Goal: Task Accomplishment & Management: Manage account settings

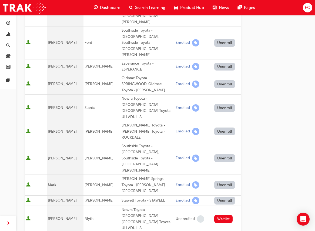
scroll to position [159, 0]
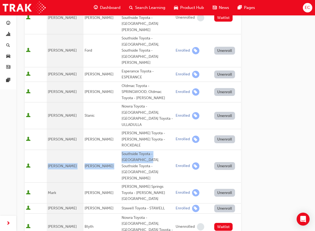
drag, startPoint x: 60, startPoint y: 132, endPoint x: 156, endPoint y: 129, distance: 95.4
click at [156, 150] on tr "[PERSON_NAME] Southside Toyota - [GEOGRAPHIC_DATA], Southside Toyota - MOUNT [P…" at bounding box center [133, 166] width 216 height 33
copy tr "[PERSON_NAME] Southside Toyota - [GEOGRAPHIC_DATA],"
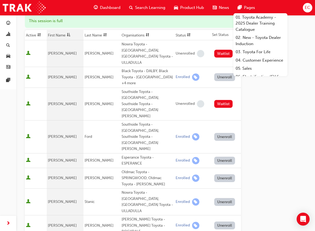
scroll to position [80, 0]
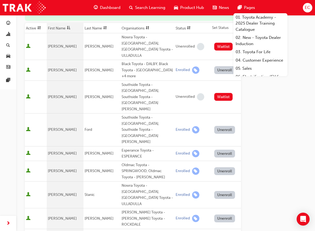
click at [95, 146] on td "[PERSON_NAME]" at bounding box center [101, 153] width 37 height 15
drag, startPoint x: 93, startPoint y: 129, endPoint x: 83, endPoint y: 130, distance: 10.5
click at [83, 146] on td "[PERSON_NAME]" at bounding box center [101, 153] width 37 height 15
drag, startPoint x: 95, startPoint y: 128, endPoint x: 82, endPoint y: 129, distance: 13.3
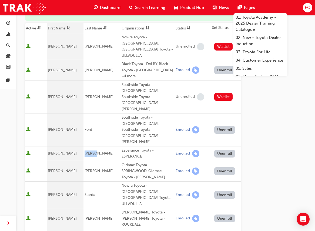
click at [83, 146] on td "[PERSON_NAME]" at bounding box center [101, 153] width 37 height 15
copy span "[PERSON_NAME]"
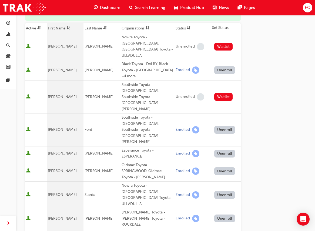
drag, startPoint x: 248, startPoint y: 93, endPoint x: 243, endPoint y: 100, distance: 9.0
click at [141, 162] on div "Oldmac Toyota - SPRINGWOOD, Oldmac Toyota - [PERSON_NAME]" at bounding box center [148, 171] width 52 height 18
drag, startPoint x: 141, startPoint y: 147, endPoint x: 117, endPoint y: 141, distance: 24.6
click at [122, 162] on div "Oldmac Toyota - SPRINGWOOD, Oldmac Toyota - [PERSON_NAME]" at bounding box center [148, 171] width 52 height 18
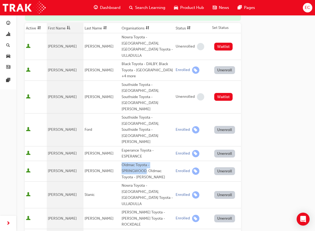
copy div "Oldmac Toyota - [GEOGRAPHIC_DATA]"
click at [139, 183] on div "Nowra Toyota - [GEOGRAPHIC_DATA], [GEOGRAPHIC_DATA] Toyota - ULLADULLA" at bounding box center [148, 195] width 52 height 24
drag, startPoint x: 129, startPoint y: 167, endPoint x: 117, endPoint y: 162, distance: 13.1
click at [122, 183] on div "Nowra Toyota - [GEOGRAPHIC_DATA], [GEOGRAPHIC_DATA] Toyota - ULLADULLA" at bounding box center [148, 195] width 52 height 24
click at [125, 183] on div "Nowra Toyota - [GEOGRAPHIC_DATA], [GEOGRAPHIC_DATA] Toyota - ULLADULLA" at bounding box center [148, 195] width 52 height 24
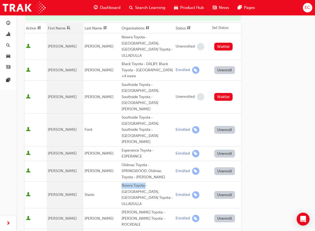
drag, startPoint x: 141, startPoint y: 162, endPoint x: 117, endPoint y: 161, distance: 23.2
click at [122, 183] on div "Nowra Toyota - [GEOGRAPHIC_DATA], [GEOGRAPHIC_DATA] Toyota - ULLADULLA" at bounding box center [148, 195] width 52 height 24
copy div "Nowra Toyota"
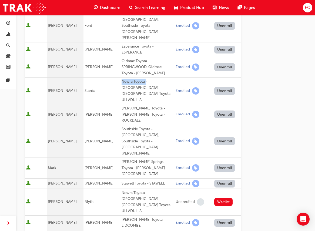
scroll to position [193, 0]
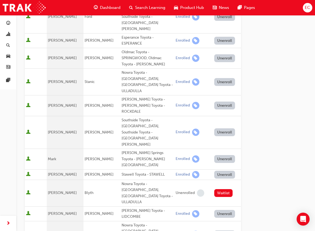
click at [132, 150] on div "[PERSON_NAME] Springs Toyota - [PERSON_NAME][GEOGRAPHIC_DATA]" at bounding box center [148, 159] width 52 height 18
drag, startPoint x: 132, startPoint y: 122, endPoint x: 116, endPoint y: 117, distance: 16.6
click at [122, 150] on div "[PERSON_NAME] Springs Toyota - [PERSON_NAME][GEOGRAPHIC_DATA]" at bounding box center [148, 159] width 52 height 18
copy div "[PERSON_NAME] Springs Toyota - [PERSON_NAME][GEOGRAPHIC_DATA]"
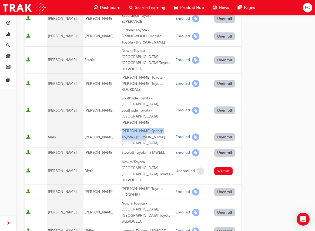
scroll to position [216, 0]
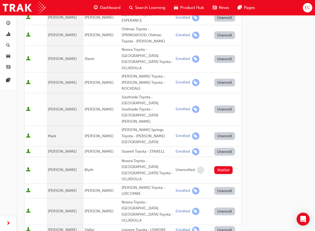
click at [125, 199] on div "Nowra Toyota - [GEOGRAPHIC_DATA], [GEOGRAPHIC_DATA] Toyota - ULLADULLA" at bounding box center [148, 211] width 52 height 24
drag, startPoint x: 140, startPoint y: 153, endPoint x: 116, endPoint y: 153, distance: 24.6
click at [120, 198] on td "Nowra Toyota - [GEOGRAPHIC_DATA], [GEOGRAPHIC_DATA] Toyota - ULLADULLA" at bounding box center [147, 211] width 54 height 27
copy div "Nowra Toyota"
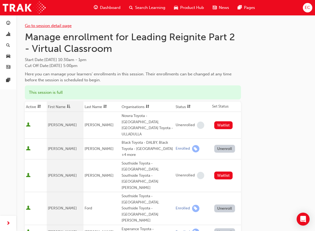
scroll to position [0, 0]
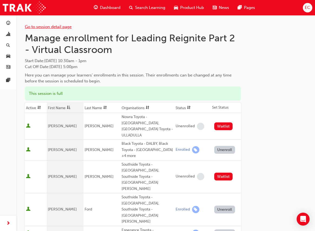
click at [43, 27] on link "Go to session detail page" at bounding box center [48, 26] width 47 height 5
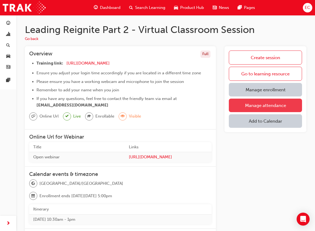
click at [259, 106] on link "Manage attendance" at bounding box center [265, 106] width 73 height 14
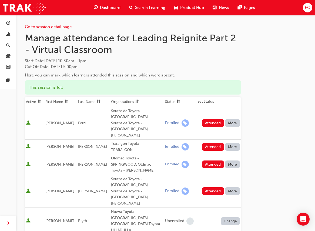
click at [51, 101] on th "First Name" at bounding box center [60, 102] width 33 height 10
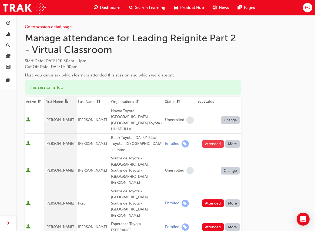
click at [209, 140] on button "Attended" at bounding box center [213, 144] width 22 height 8
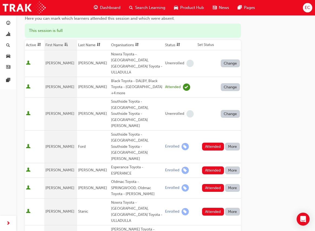
scroll to position [63, 0]
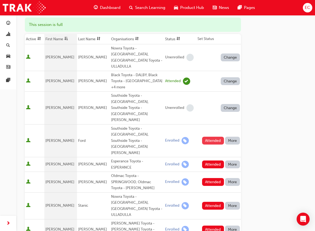
click at [210, 137] on button "Attended" at bounding box center [213, 141] width 22 height 8
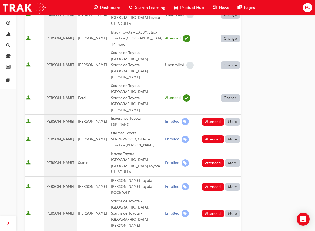
scroll to position [113, 0]
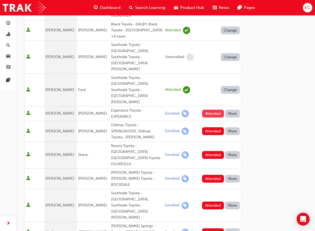
click at [208, 110] on button "Attended" at bounding box center [213, 114] width 22 height 8
click at [209, 127] on button "Attended" at bounding box center [213, 131] width 22 height 8
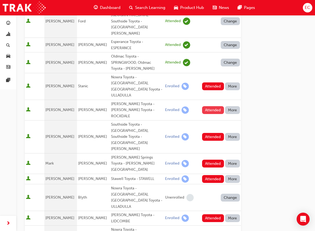
scroll to position [183, 0]
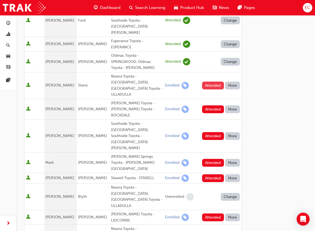
click at [213, 82] on button "Attended" at bounding box center [213, 86] width 22 height 8
click at [209, 105] on button "Attended" at bounding box center [213, 109] width 22 height 8
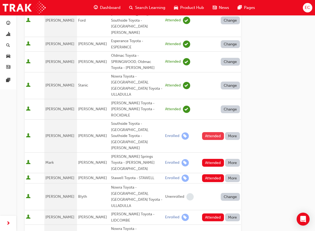
click at [207, 132] on button "Attended" at bounding box center [213, 136] width 22 height 8
click at [211, 159] on button "Attended" at bounding box center [213, 163] width 22 height 8
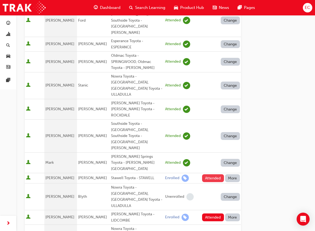
click at [212, 174] on button "Attended" at bounding box center [213, 178] width 22 height 8
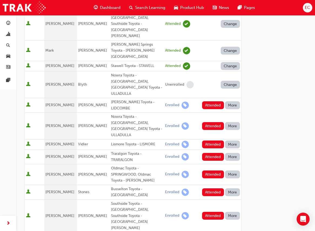
scroll to position [295, 0]
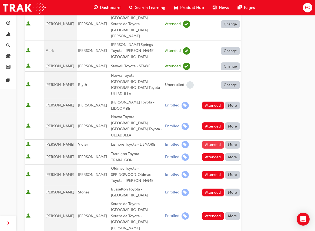
click at [212, 141] on button "Attended" at bounding box center [213, 145] width 22 height 8
click at [208, 122] on button "Attended" at bounding box center [213, 126] width 22 height 8
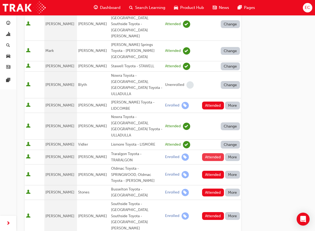
click at [210, 153] on button "Attended" at bounding box center [213, 157] width 22 height 8
click at [213, 171] on button "Attended" at bounding box center [213, 175] width 22 height 8
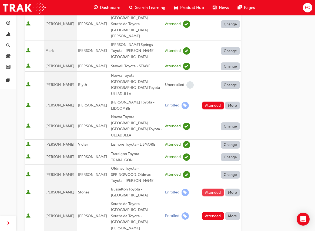
click at [207, 189] on button "Attended" at bounding box center [213, 193] width 22 height 8
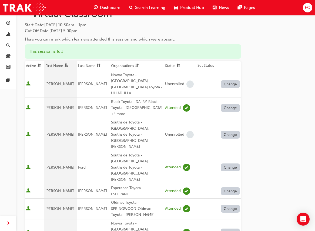
scroll to position [48, 0]
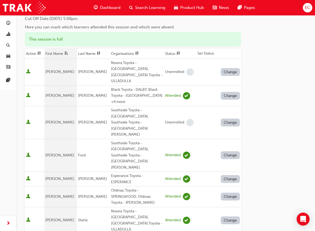
click at [175, 53] on span at bounding box center [178, 53] width 6 height 7
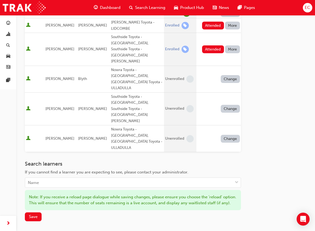
scroll to position [383, 0]
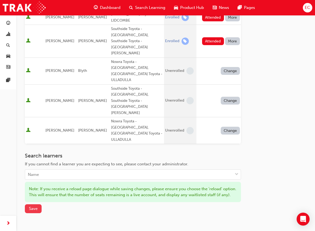
click at [31, 206] on span "Save" at bounding box center [33, 208] width 9 height 5
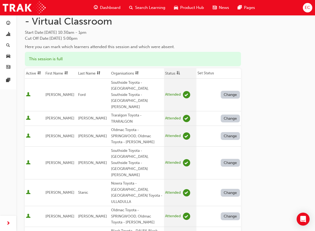
scroll to position [0, 0]
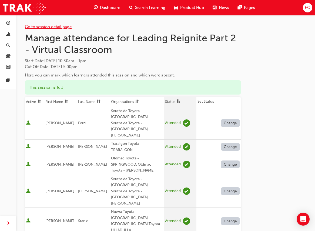
click at [47, 26] on link "Go to session detail page" at bounding box center [48, 26] width 47 height 5
